Goal: Information Seeking & Learning: Learn about a topic

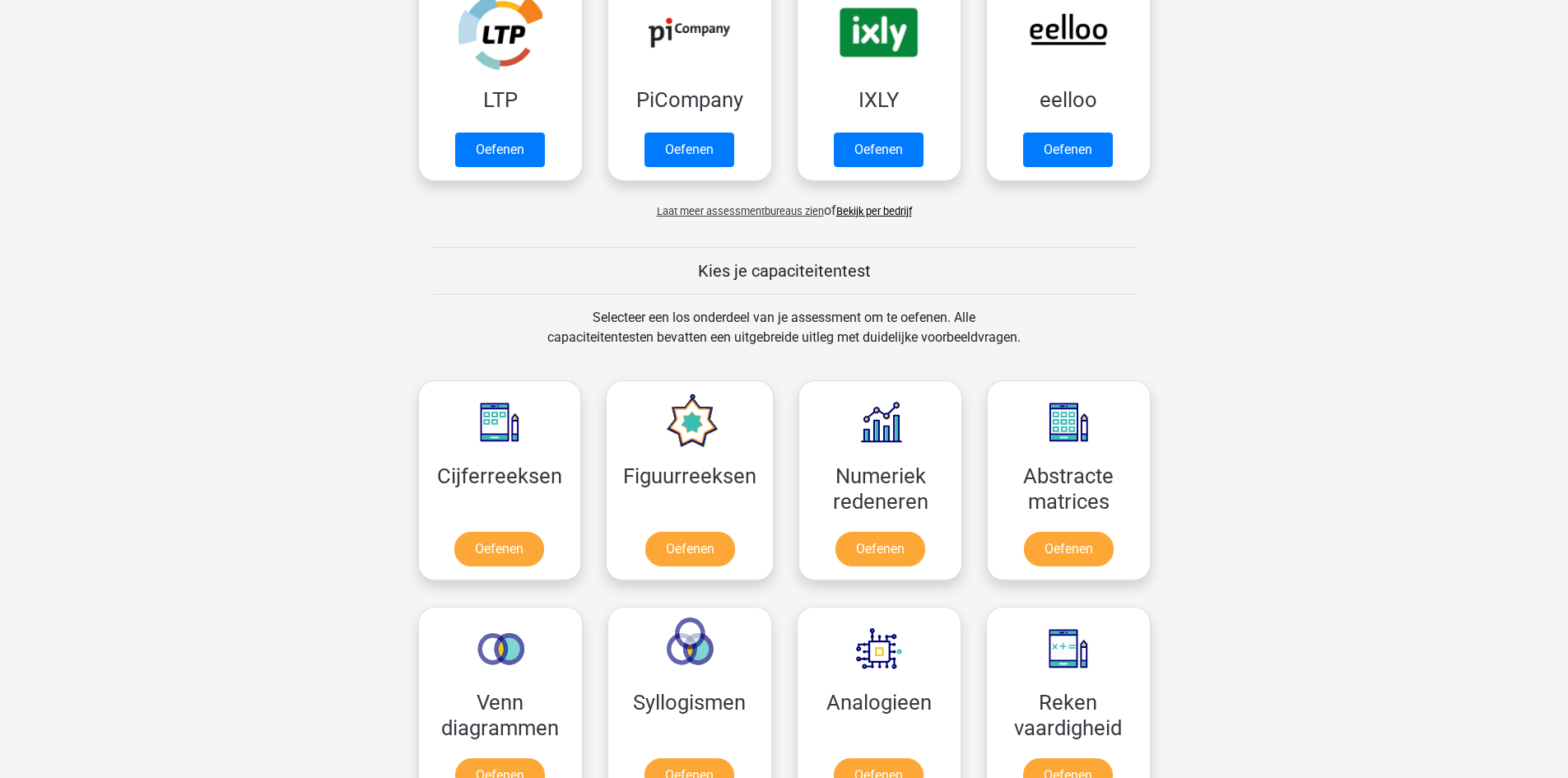
scroll to position [412, 0]
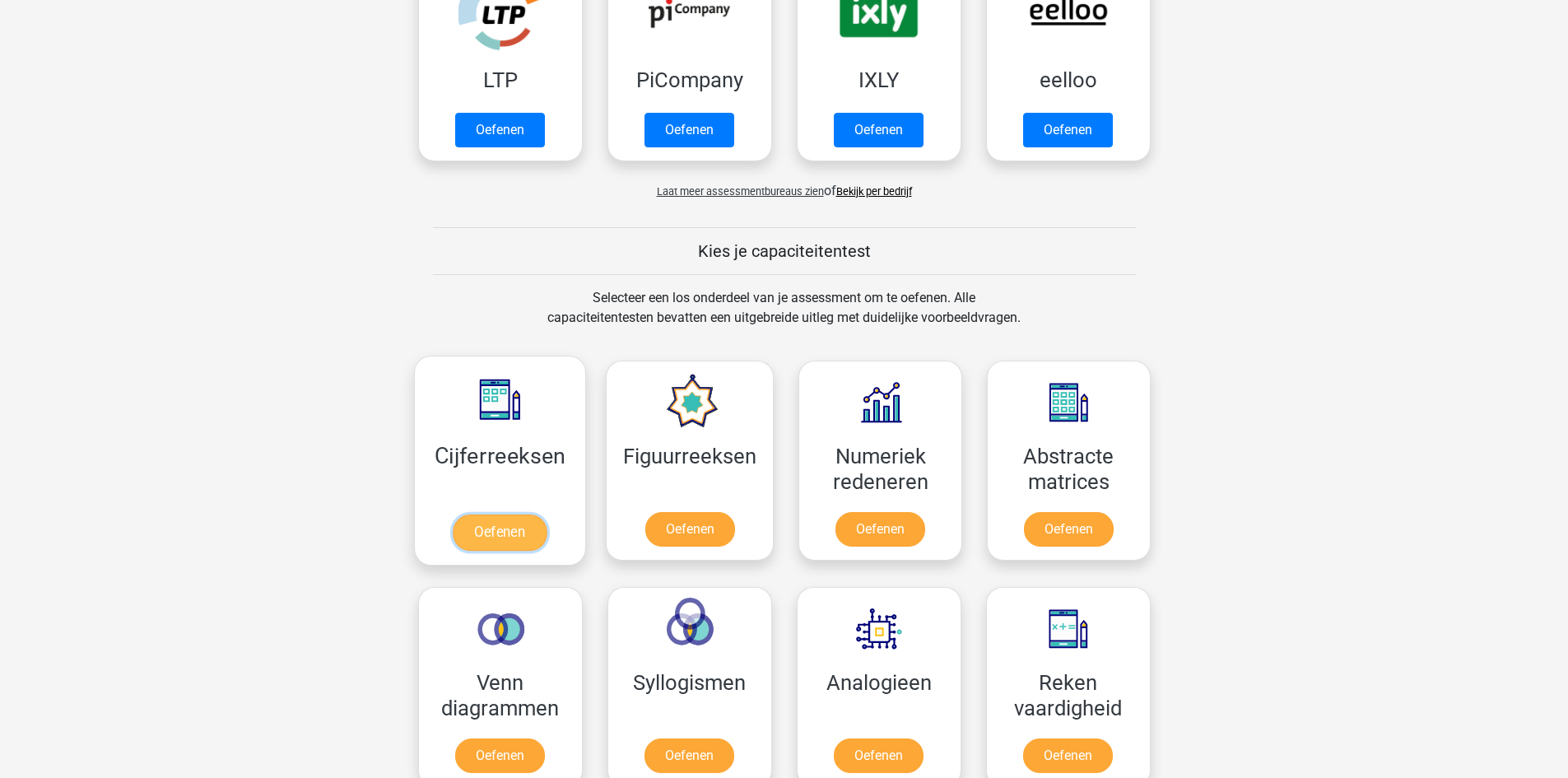
click at [495, 532] on link "Oefenen" at bounding box center [500, 533] width 94 height 36
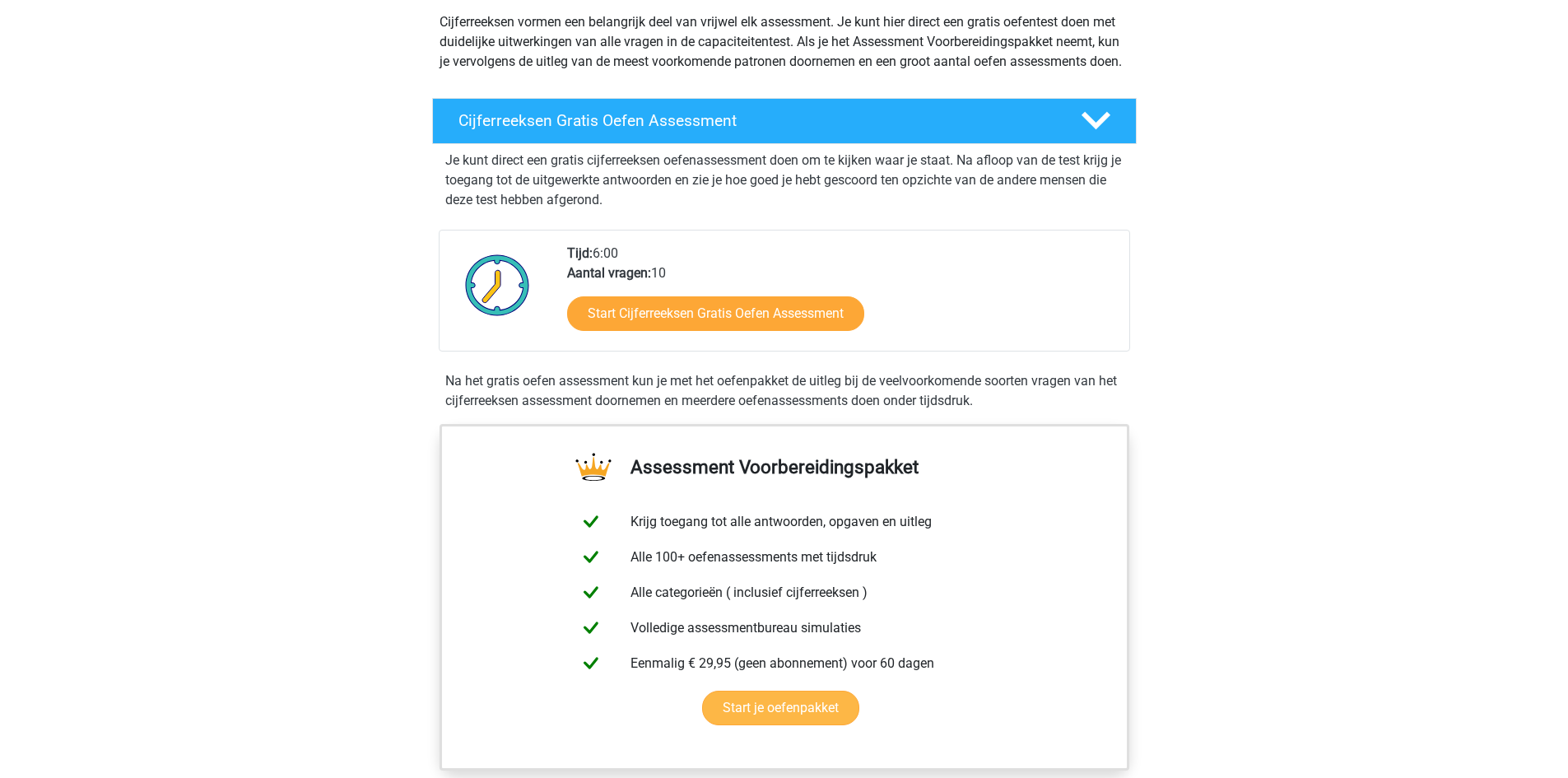
scroll to position [247, 0]
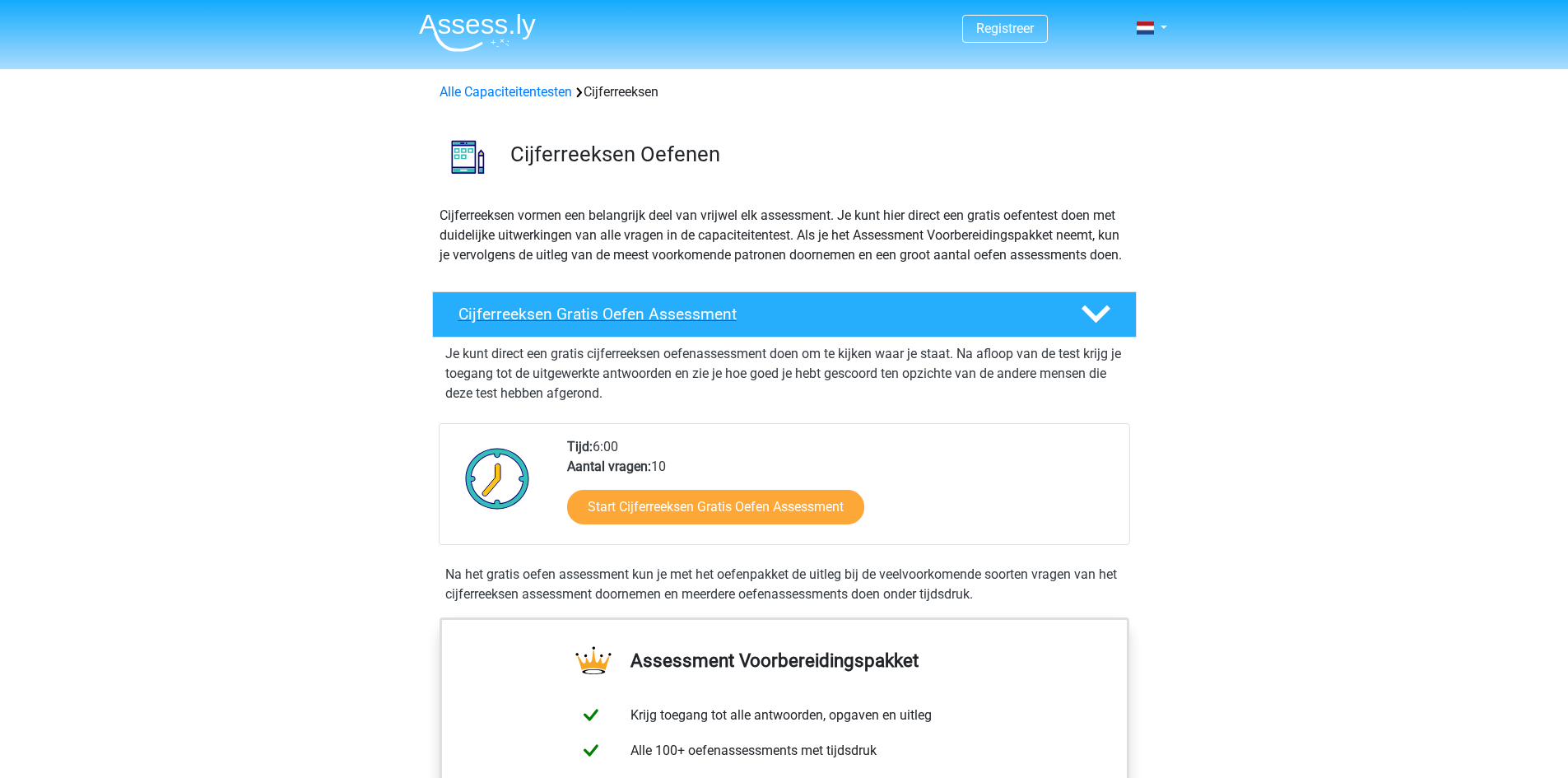
click at [608, 323] on h4 "Cijferreeksen Gratis Oefen Assessment" at bounding box center [756, 314] width 596 height 19
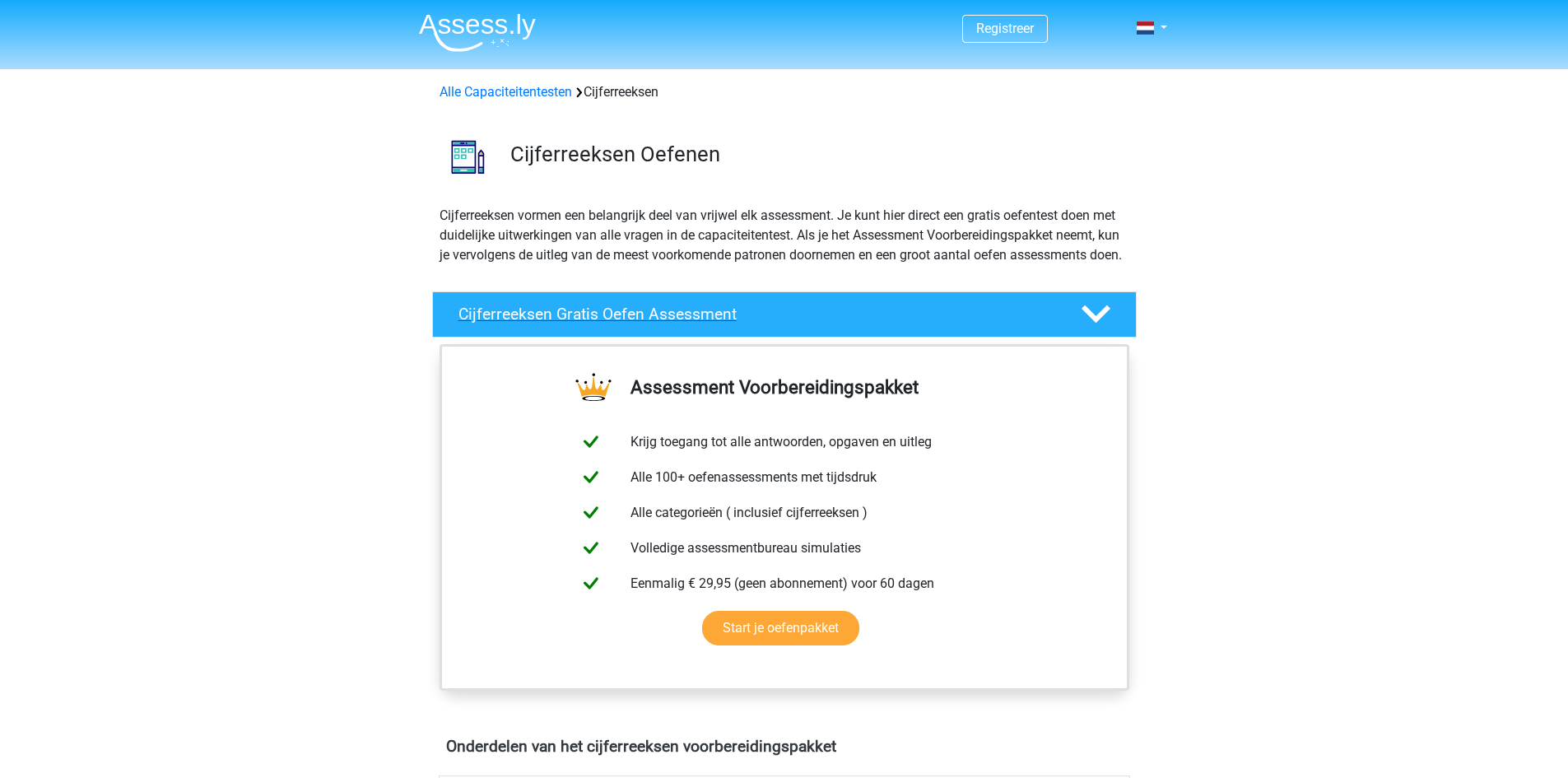
click at [613, 323] on h4 "Cijferreeksen Gratis Oefen Assessment" at bounding box center [756, 314] width 596 height 19
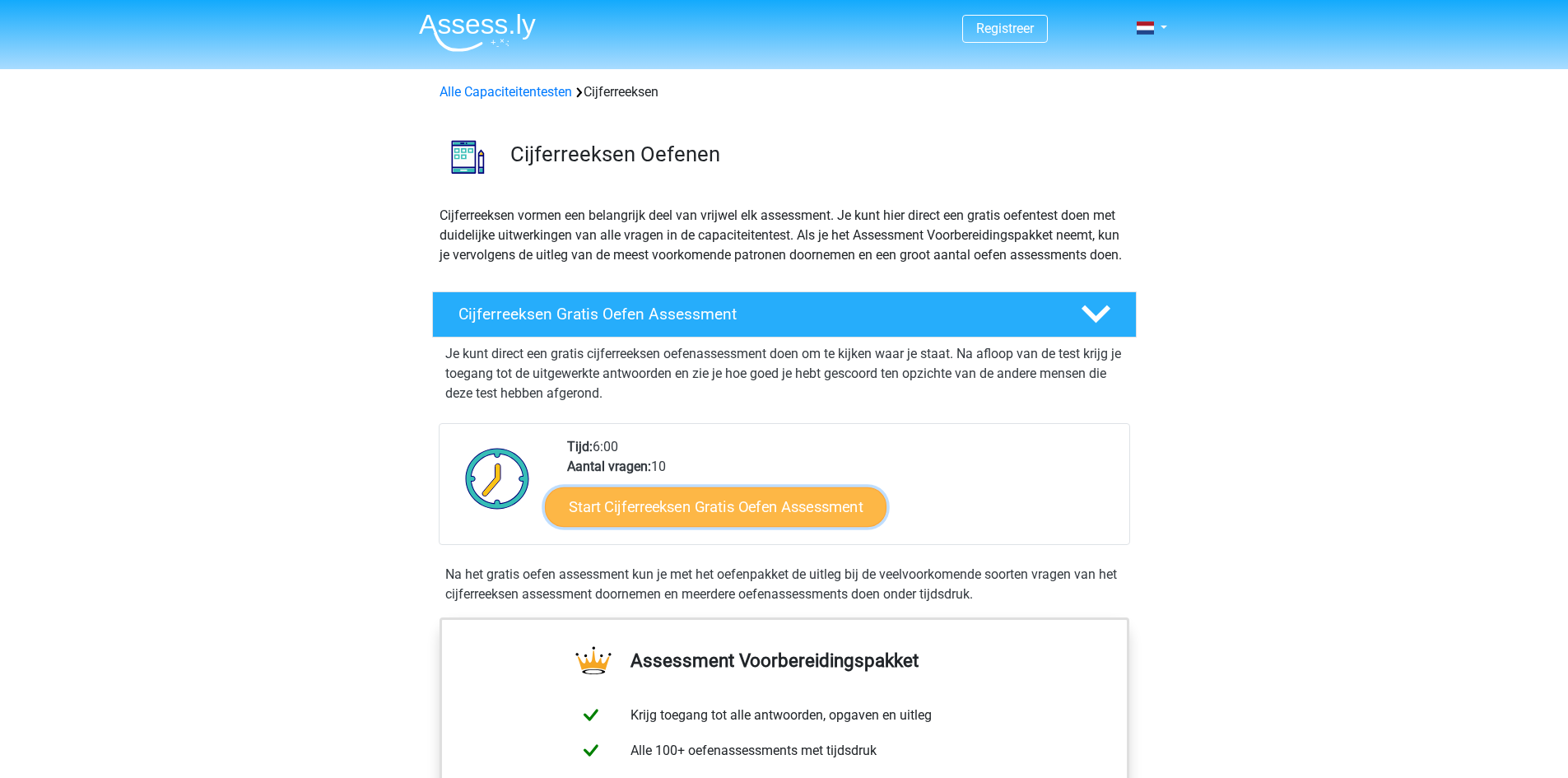
click at [718, 526] on link "Start Cijferreeksen Gratis Oefen Assessment" at bounding box center [716, 507] width 341 height 40
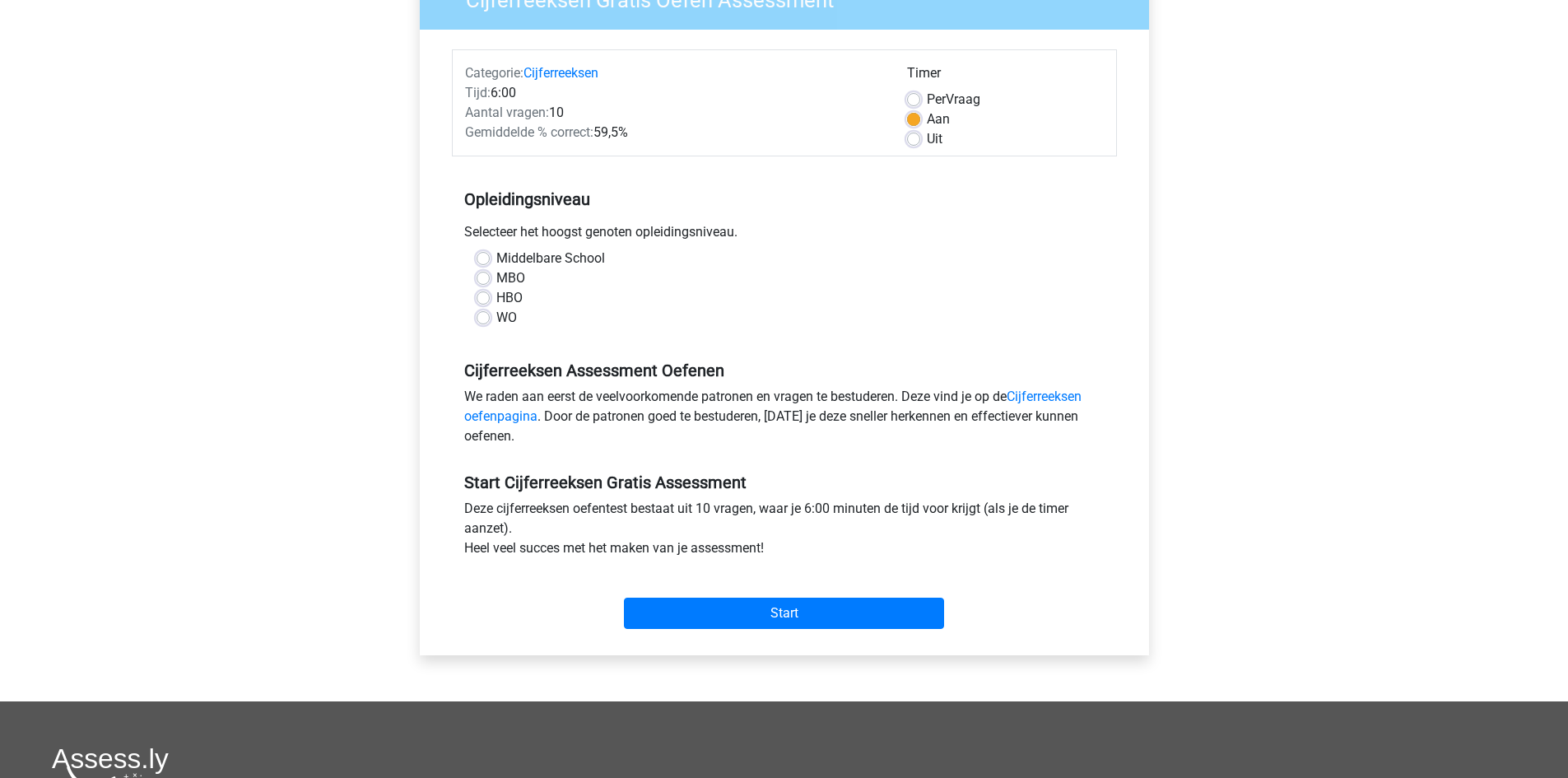
scroll to position [83, 0]
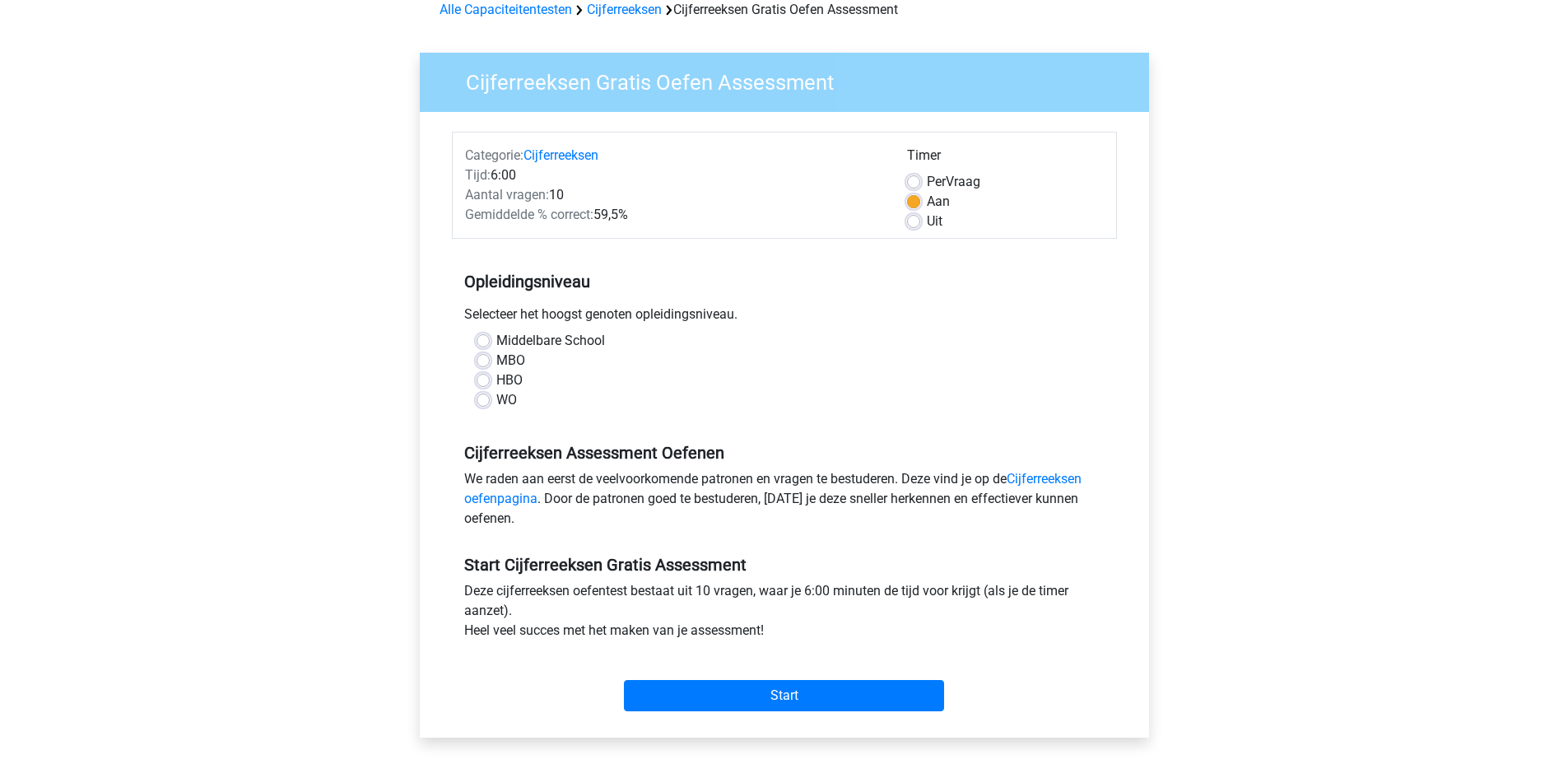
click at [490, 401] on div "WO" at bounding box center [784, 400] width 615 height 20
click at [497, 395] on label "WO" at bounding box center [506, 400] width 21 height 20
click at [487, 395] on input "WO" at bounding box center [483, 398] width 13 height 17
radio input "true"
click at [497, 337] on label "Middelbare School" at bounding box center [551, 341] width 109 height 20
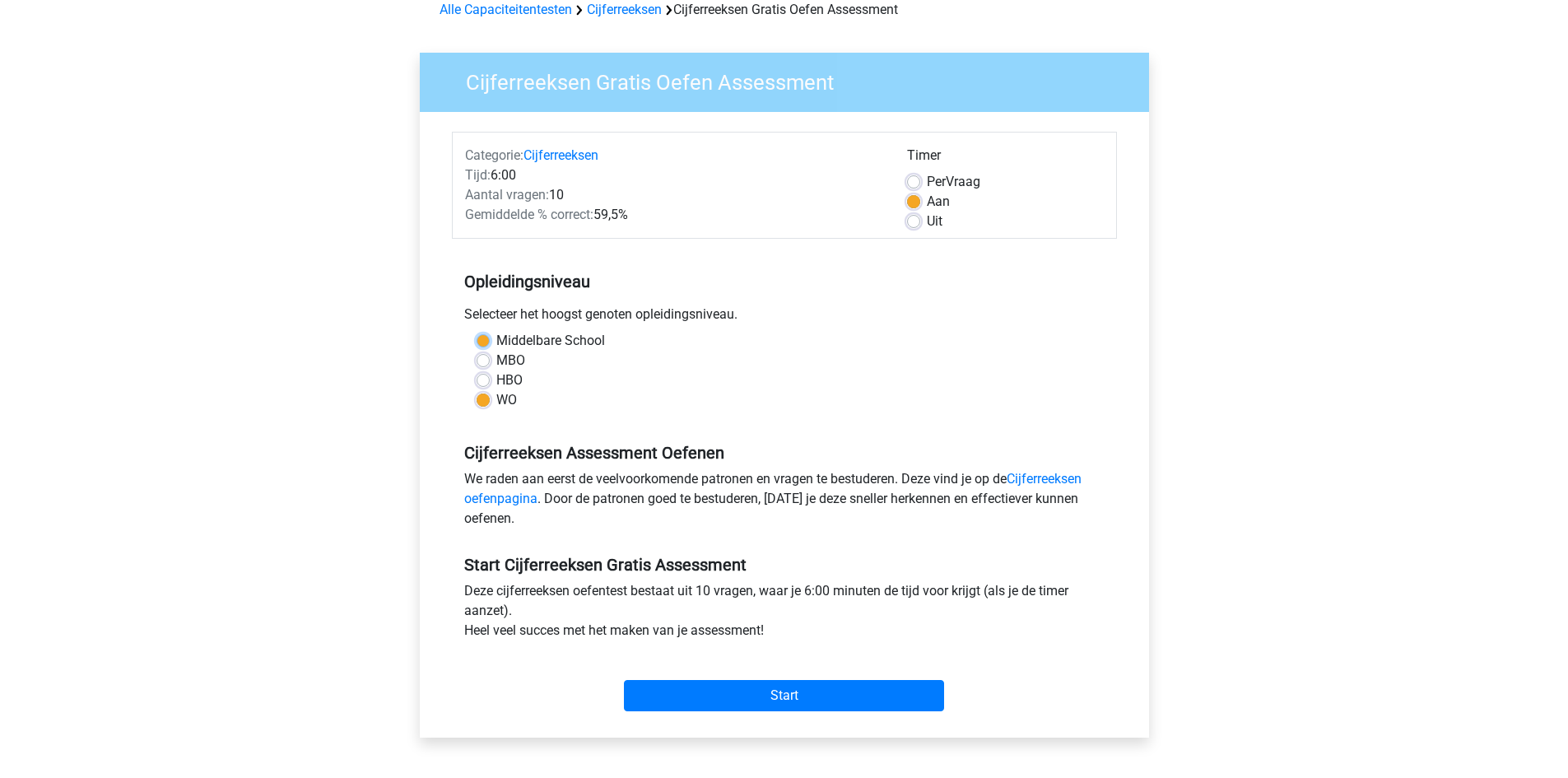
click at [484, 337] on input "Middelbare School" at bounding box center [483, 339] width 13 height 17
radio input "true"
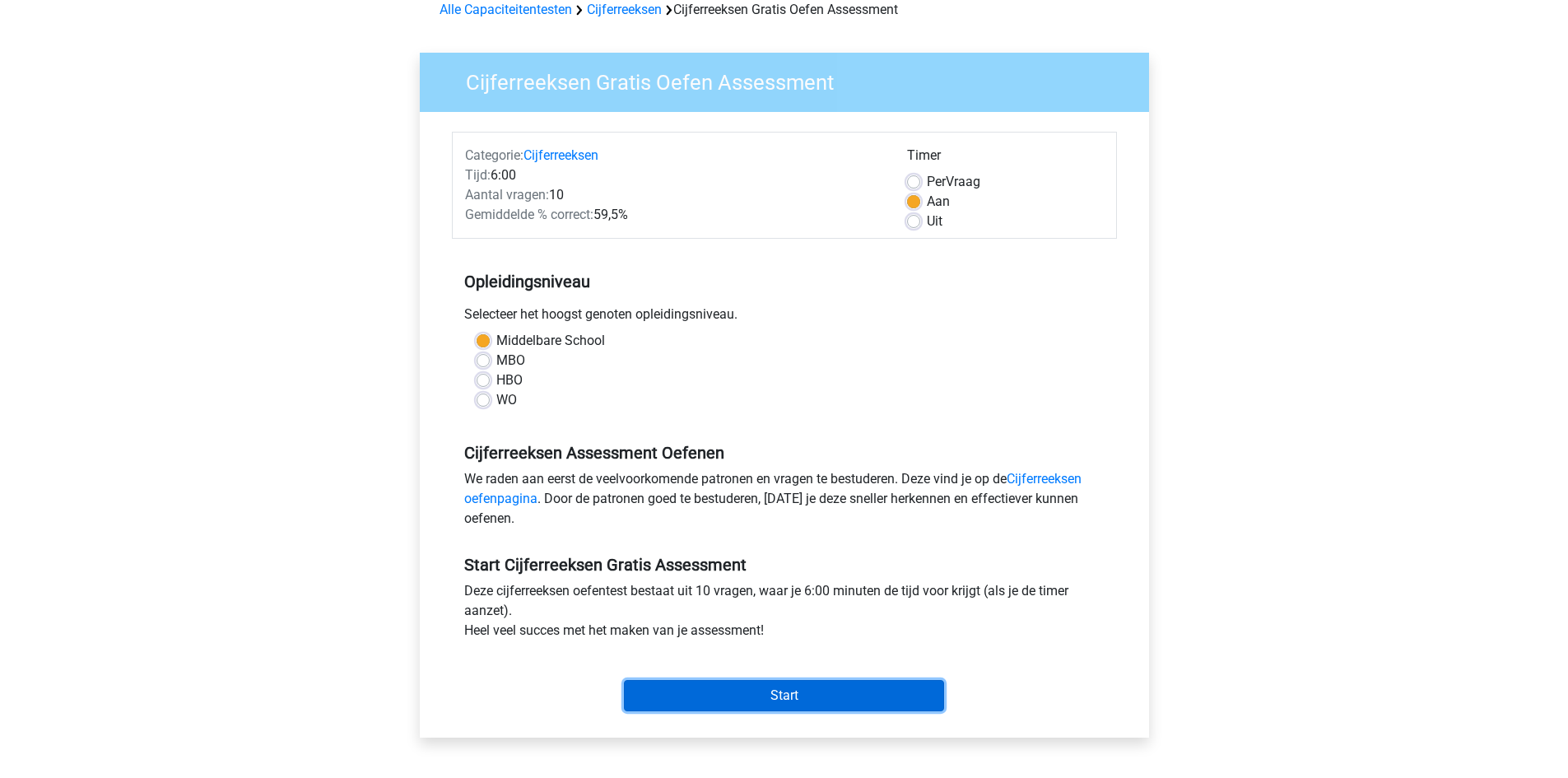
click at [757, 694] on input "Start" at bounding box center [784, 695] width 320 height 31
